Goal: Task Accomplishment & Management: Use online tool/utility

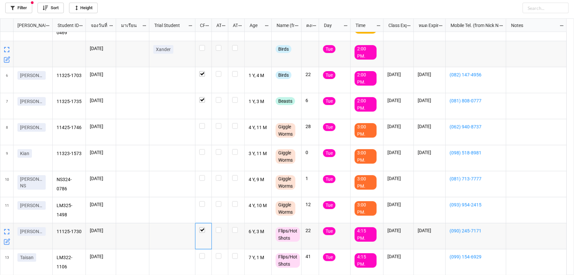
scroll to position [253, 570]
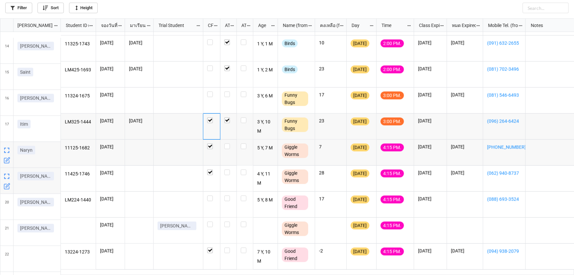
scroll to position [384, 0]
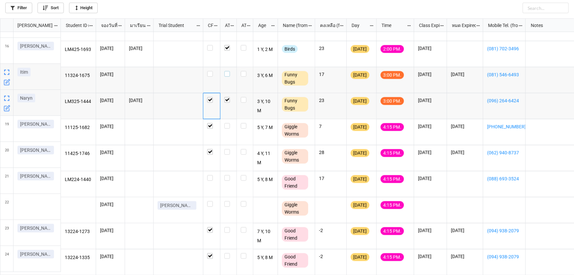
click at [226, 71] on label "grid" at bounding box center [228, 71] width 8 height 0
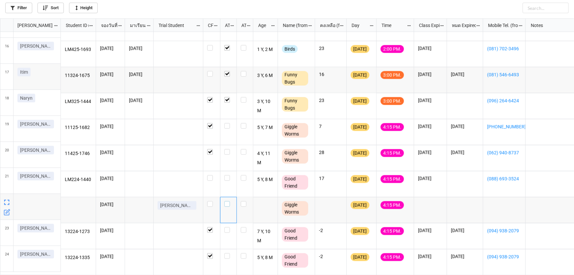
click at [226, 201] on label "grid" at bounding box center [228, 201] width 8 height 0
click at [228, 123] on label "grid" at bounding box center [228, 123] width 8 height 0
click at [227, 149] on label "grid" at bounding box center [228, 149] width 8 height 0
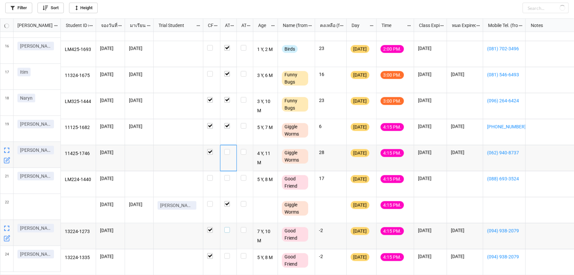
click at [227, 227] on label "grid" at bounding box center [228, 227] width 8 height 0
checkbox input "true"
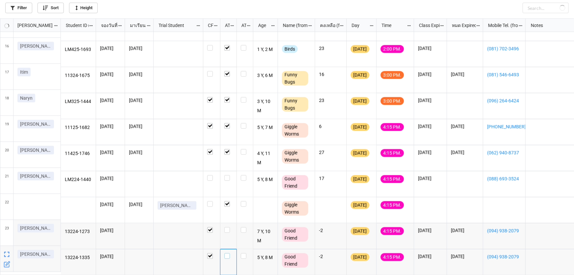
click at [227, 255] on div "grid" at bounding box center [228, 262] width 16 height 26
checkbox input "true"
drag, startPoint x: 227, startPoint y: 253, endPoint x: 240, endPoint y: 250, distance: 13.3
click at [228, 253] on label "grid" at bounding box center [228, 253] width 8 height 0
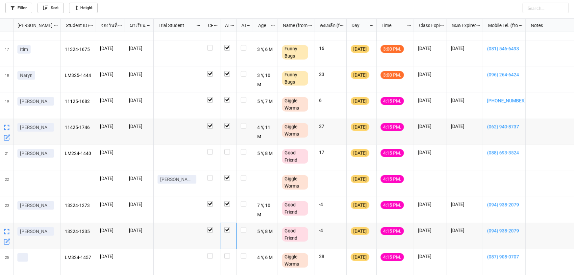
scroll to position [410, 0]
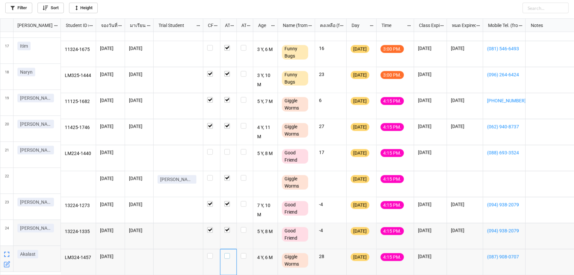
click at [226, 253] on label "grid" at bounding box center [228, 253] width 8 height 0
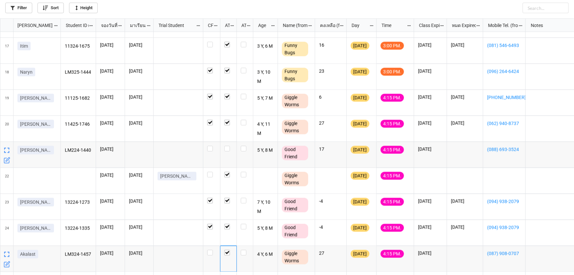
click at [4, 160] on icon "grid" at bounding box center [6, 160] width 5 height 5
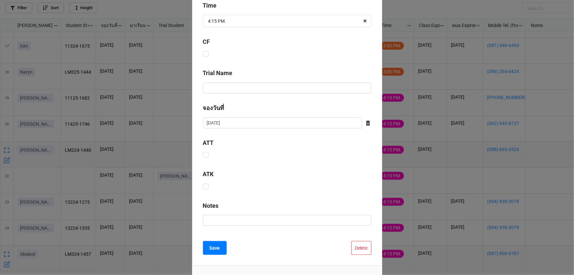
scroll to position [266, 0]
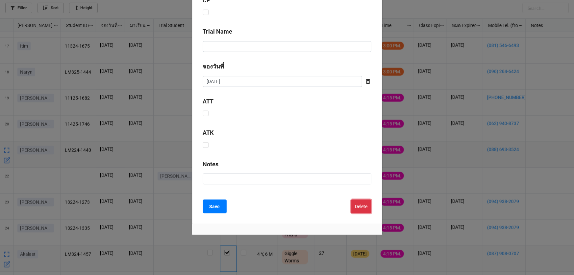
click at [356, 204] on button "Delete" at bounding box center [361, 206] width 20 height 14
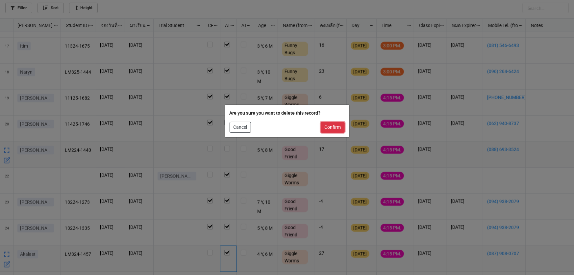
click at [331, 127] on button "Confirm" at bounding box center [333, 127] width 24 height 11
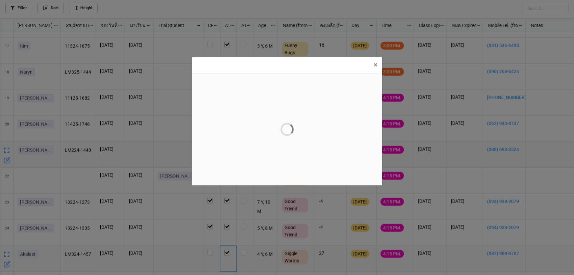
scroll to position [0, 0]
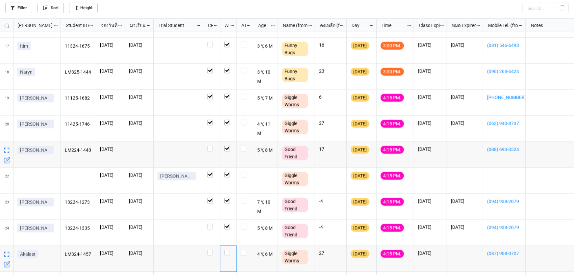
checkbox input "true"
checkbox input "false"
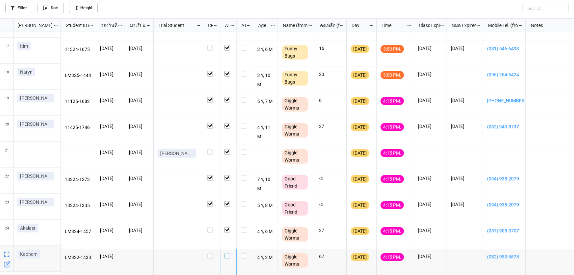
click at [227, 253] on label "grid" at bounding box center [228, 253] width 8 height 0
click at [6, 134] on icon "grid" at bounding box center [8, 134] width 4 height 4
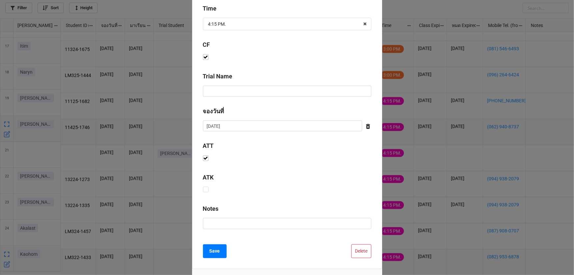
scroll to position [290, 0]
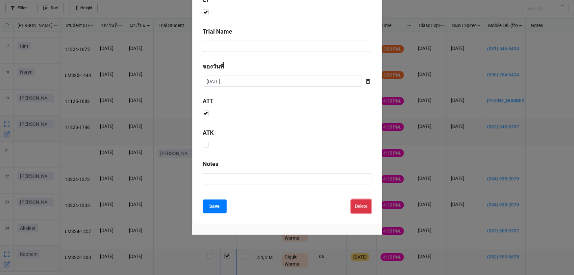
click at [362, 207] on button "Delete" at bounding box center [361, 206] width 20 height 14
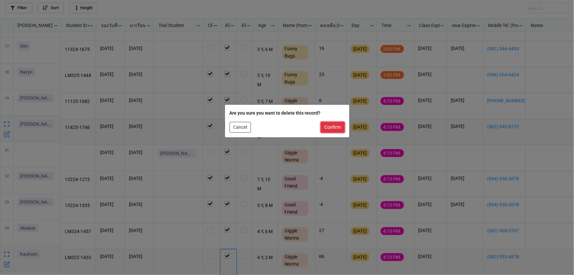
click at [334, 129] on button "Confirm" at bounding box center [333, 127] width 24 height 11
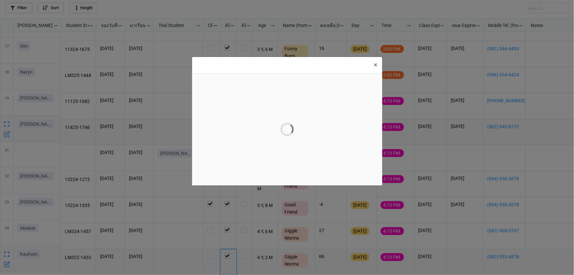
scroll to position [0, 0]
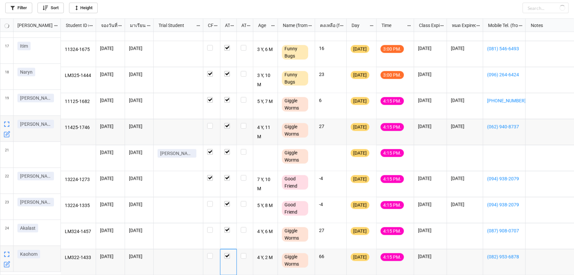
checkbox input "false"
checkbox input "true"
checkbox input "false"
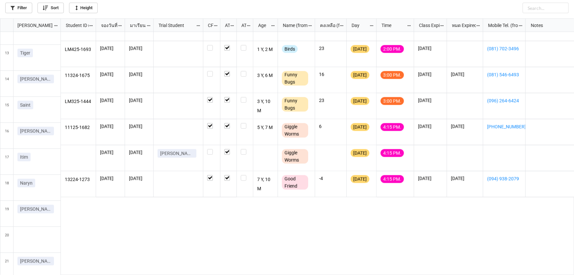
scroll to position [384, 0]
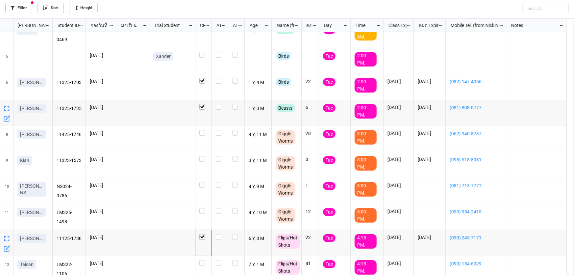
scroll to position [95, 0]
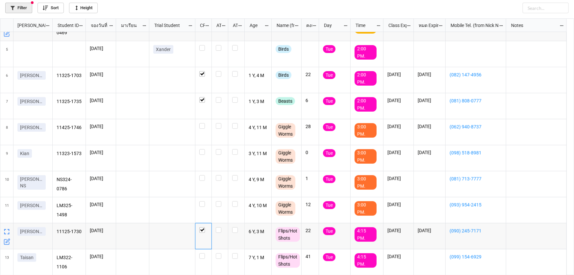
click at [22, 7] on link "Filter" at bounding box center [18, 8] width 27 height 11
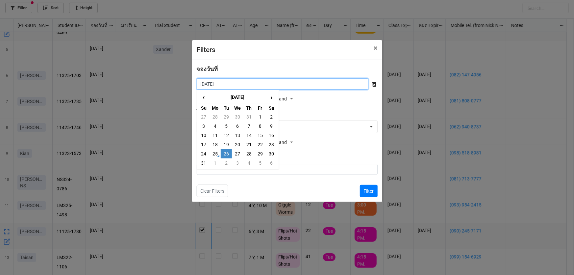
click at [244, 81] on input "26/8/2025" at bounding box center [283, 83] width 172 height 11
click at [215, 145] on td "18" at bounding box center [214, 144] width 11 height 9
type input "18/8/2025"
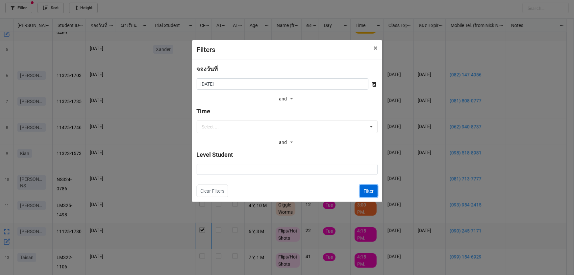
click at [371, 191] on button "Filter" at bounding box center [369, 190] width 18 height 12
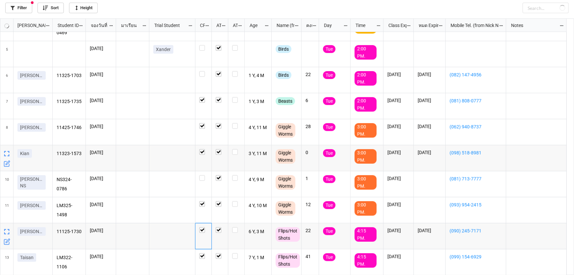
checkbox input "false"
checkbox input "true"
checkbox input "false"
checkbox input "true"
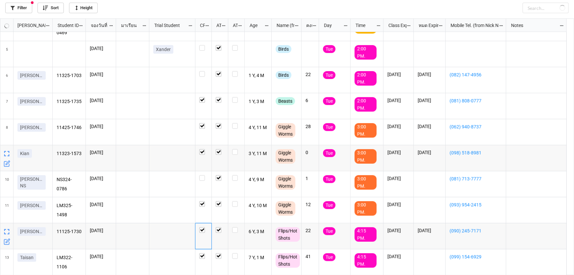
checkbox input "true"
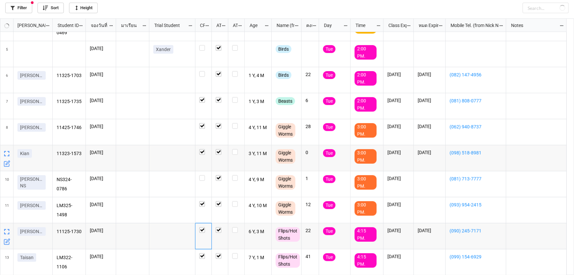
checkbox input "true"
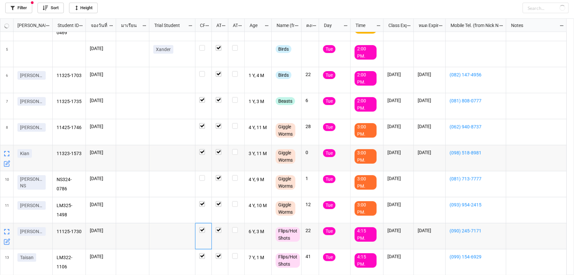
checkbox input "true"
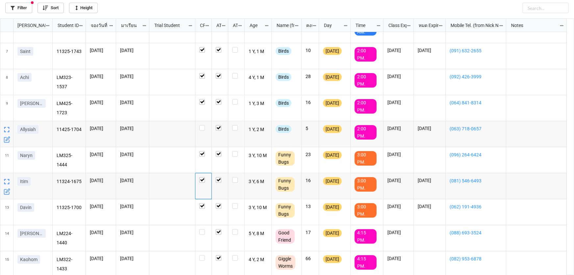
scroll to position [147, 0]
